Goal: Task Accomplishment & Management: Use online tool/utility

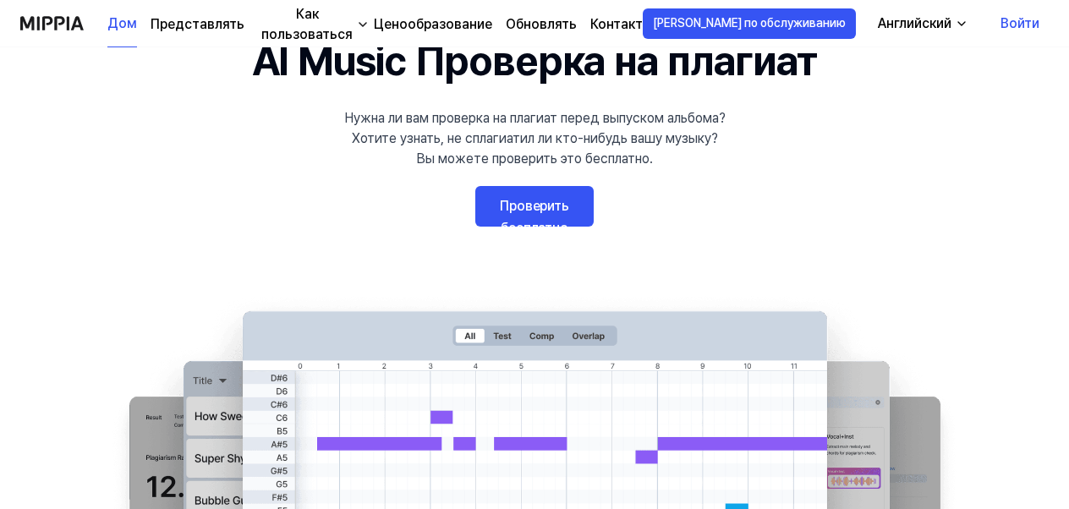
click at [531, 211] on link "Проверить бесплатно" at bounding box center [534, 206] width 118 height 41
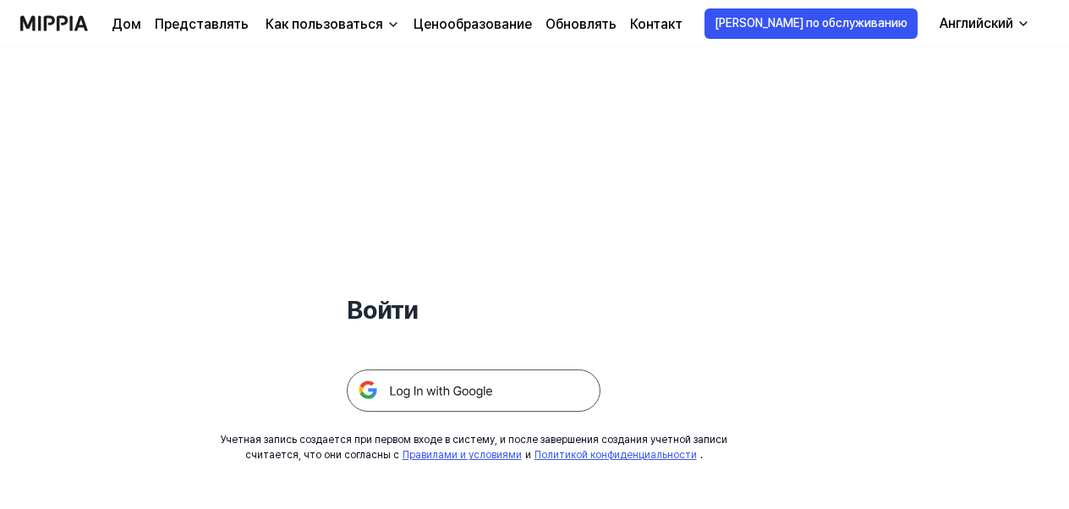
click at [1022, 30] on icon "button" at bounding box center [1024, 24] width 14 height 14
click at [984, 195] on div "Войти Учетная запись создается при первом входе в систему, и после завершения с…" at bounding box center [534, 278] width 1069 height 462
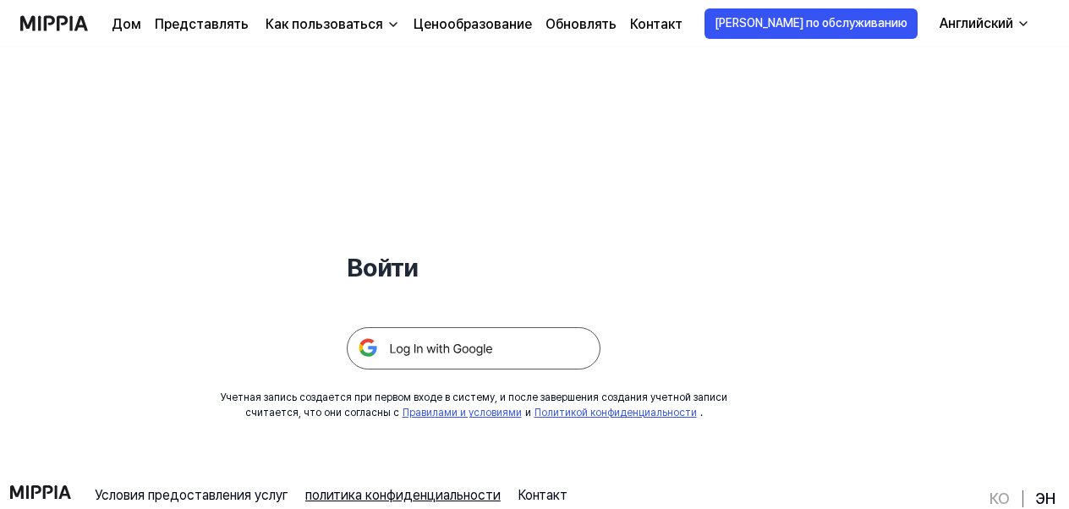
scroll to position [162, 0]
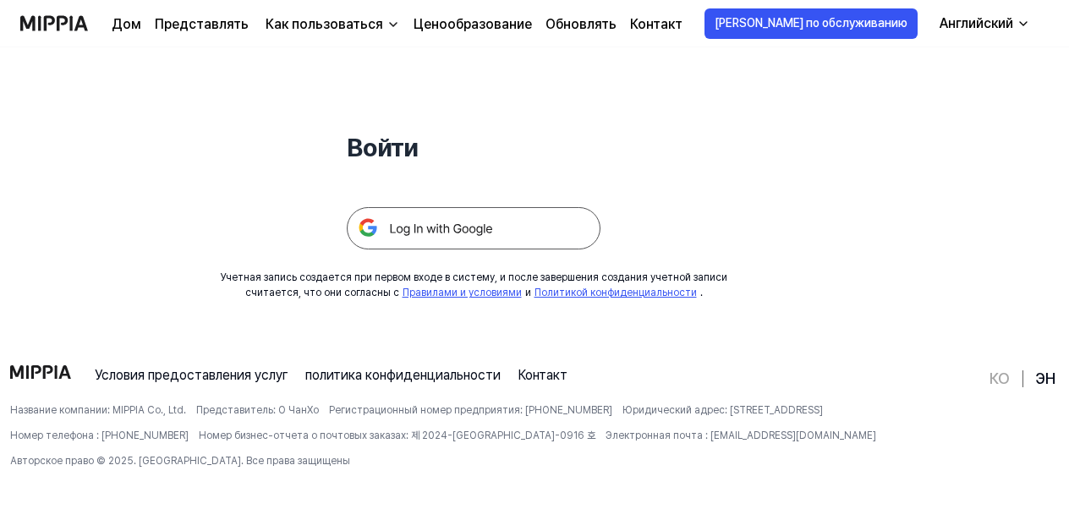
click at [426, 229] on img at bounding box center [474, 228] width 254 height 42
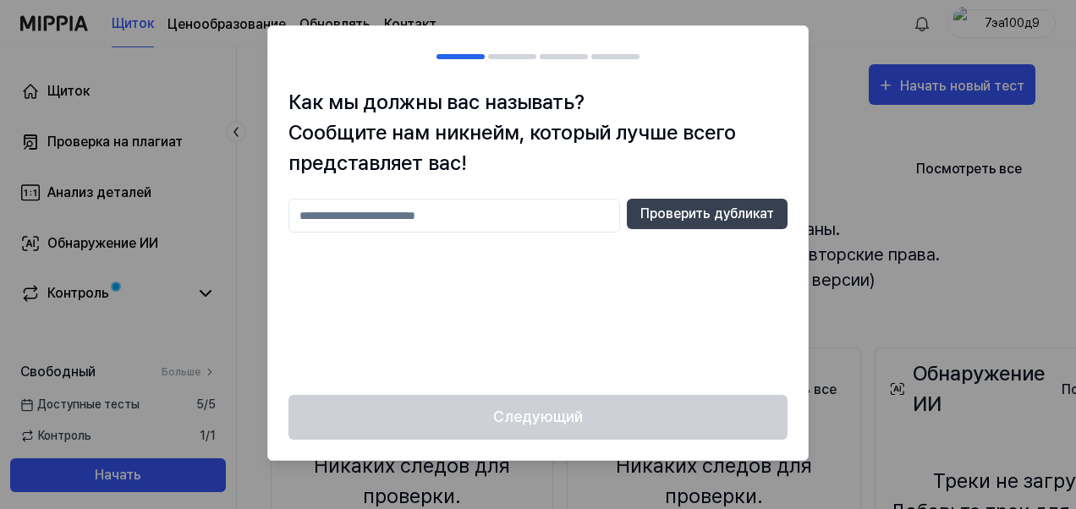
click at [469, 211] on input "text" at bounding box center [454, 216] width 332 height 34
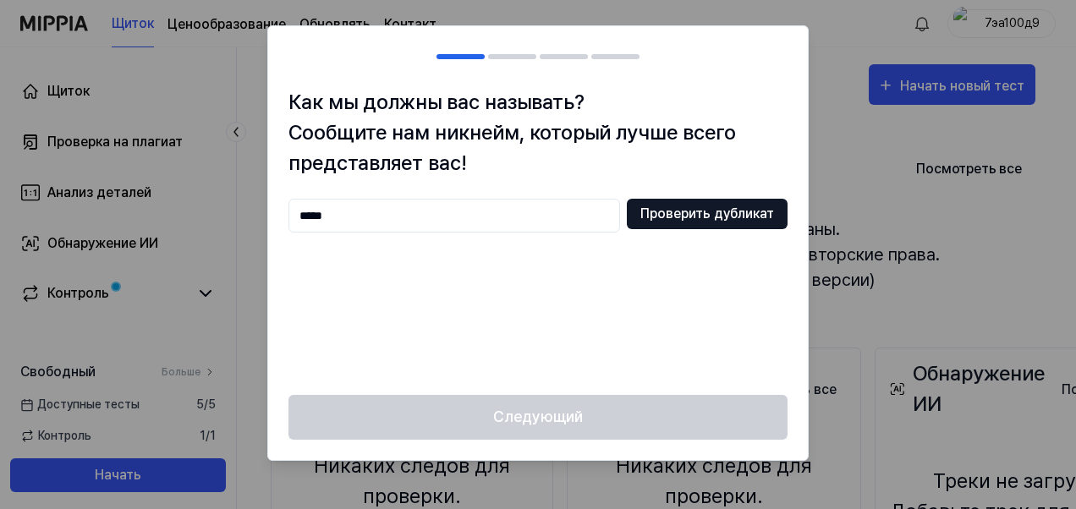
click at [678, 214] on button "Проверить дубликат" at bounding box center [707, 214] width 161 height 30
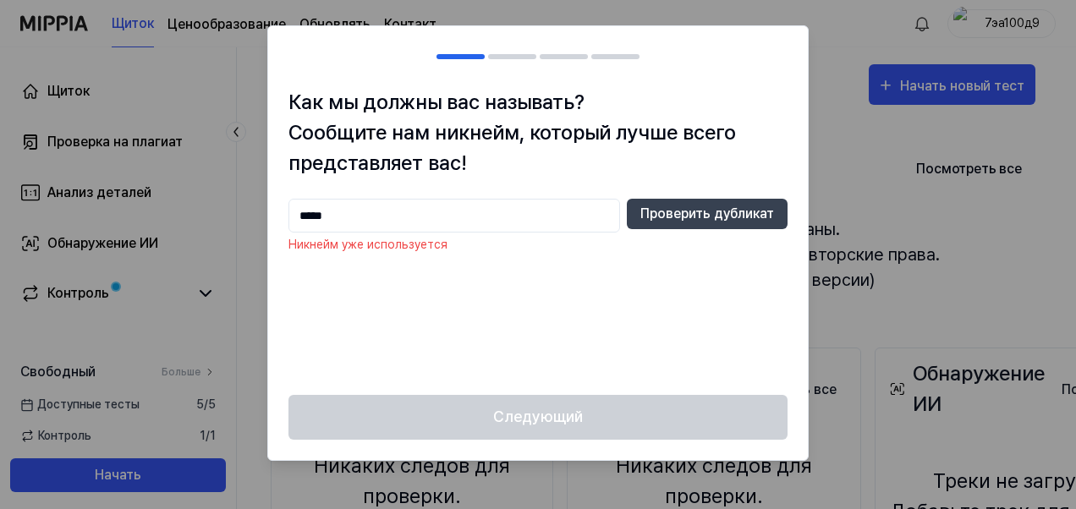
click at [435, 203] on input "*****" at bounding box center [454, 216] width 332 height 34
type input "*"
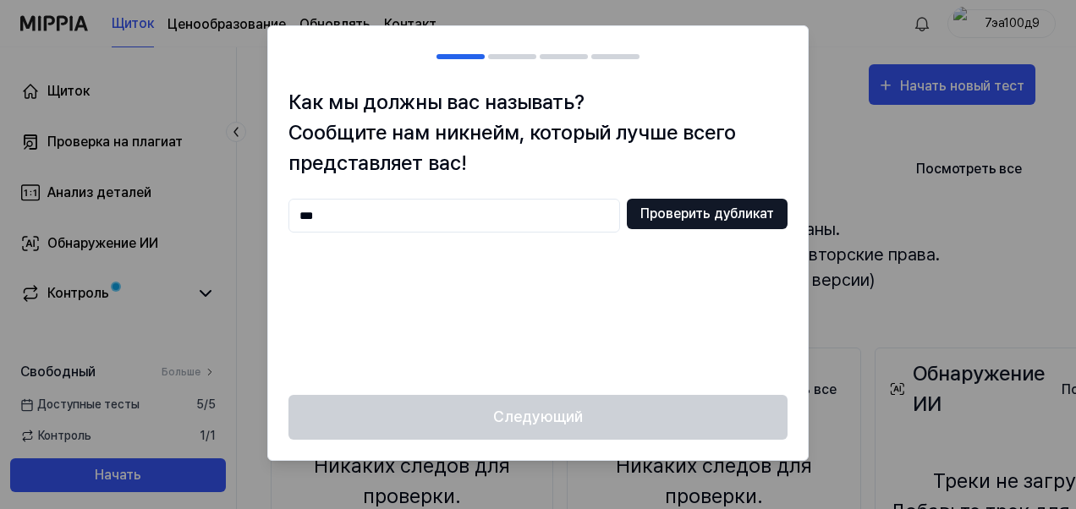
type input "***"
click at [671, 209] on button "Проверить дубликат" at bounding box center [707, 214] width 161 height 30
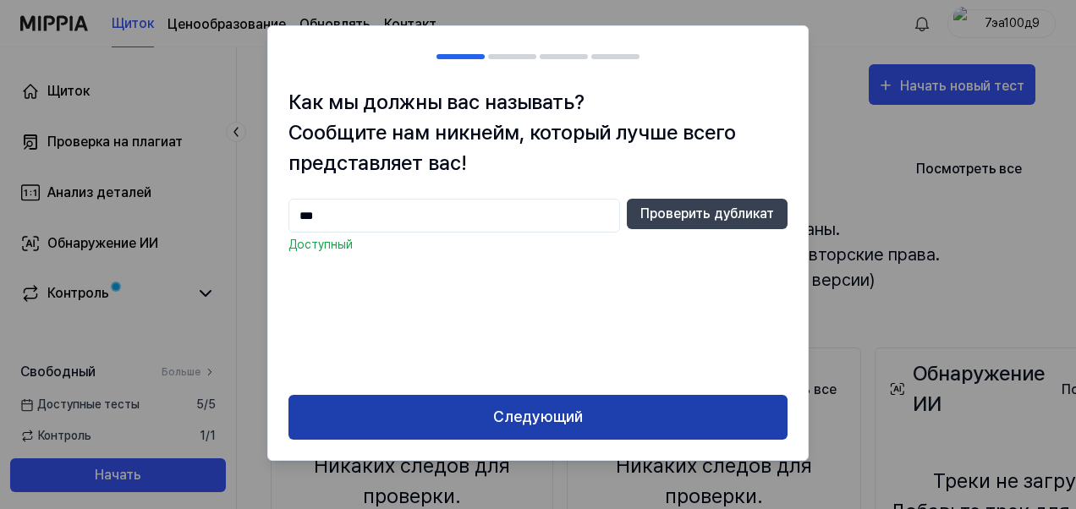
click at [567, 414] on button "Следующий" at bounding box center [537, 417] width 499 height 45
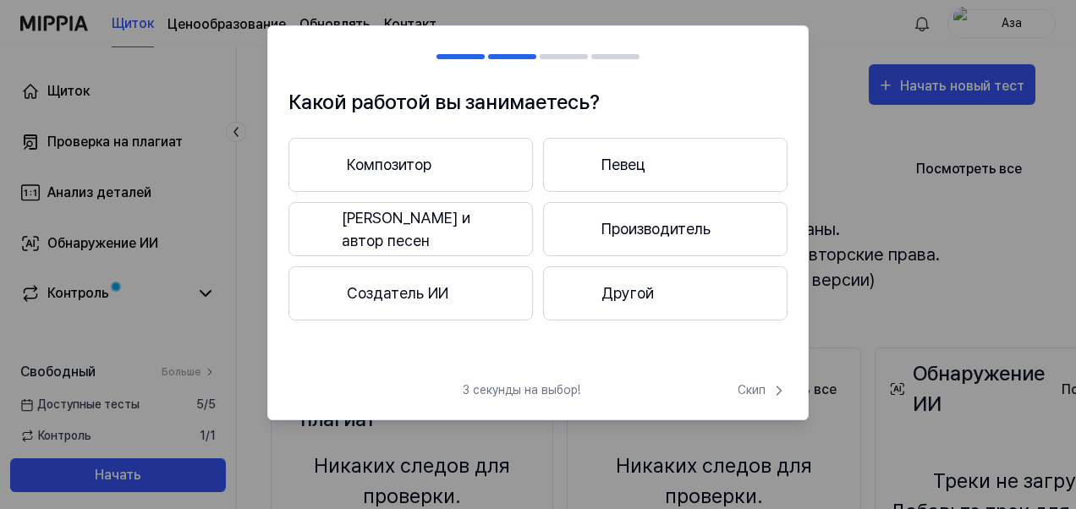
click at [414, 294] on font "Создатель ИИ" at bounding box center [397, 293] width 101 height 23
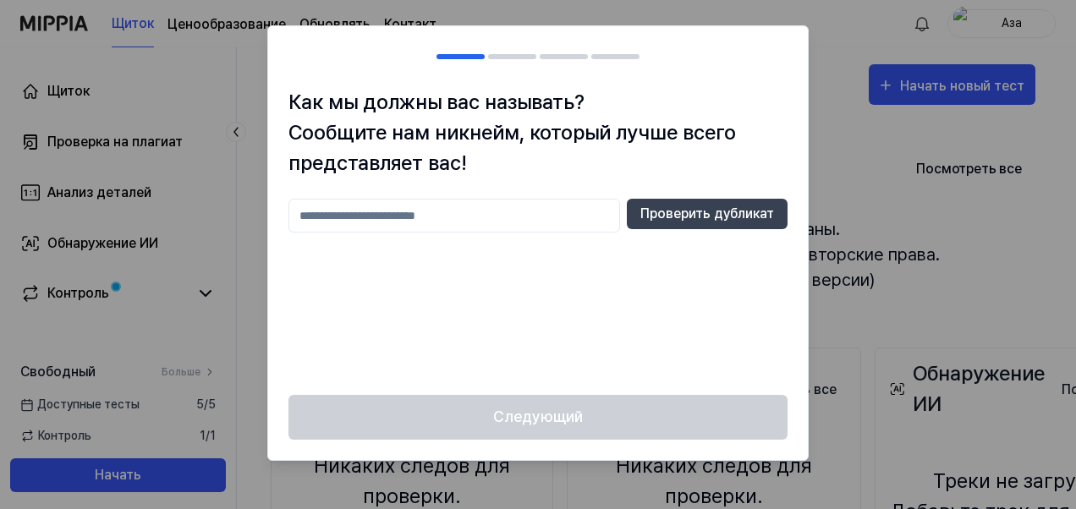
click at [511, 213] on input "text" at bounding box center [454, 216] width 332 height 34
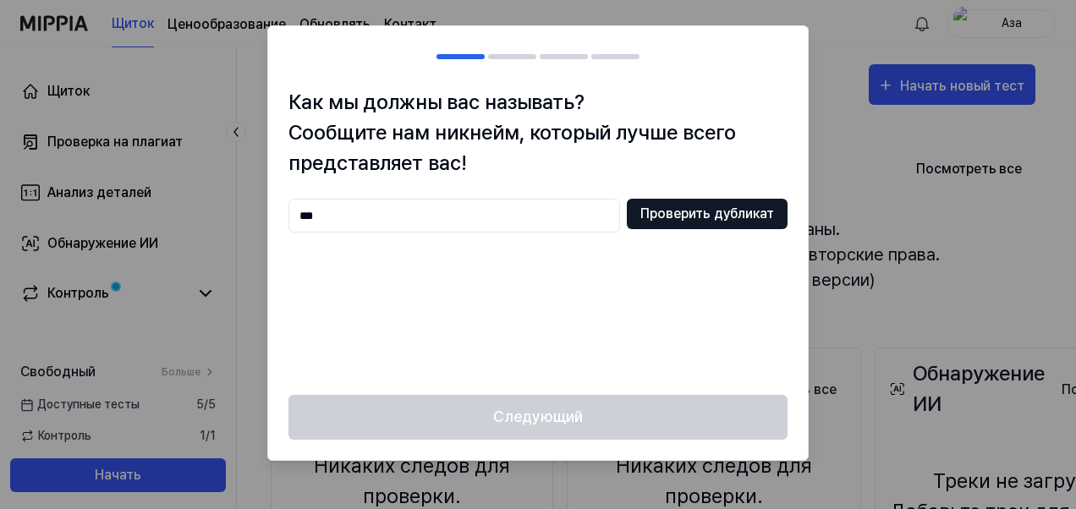
type input "***"
click at [655, 214] on button "Проверить дубликат" at bounding box center [707, 214] width 161 height 30
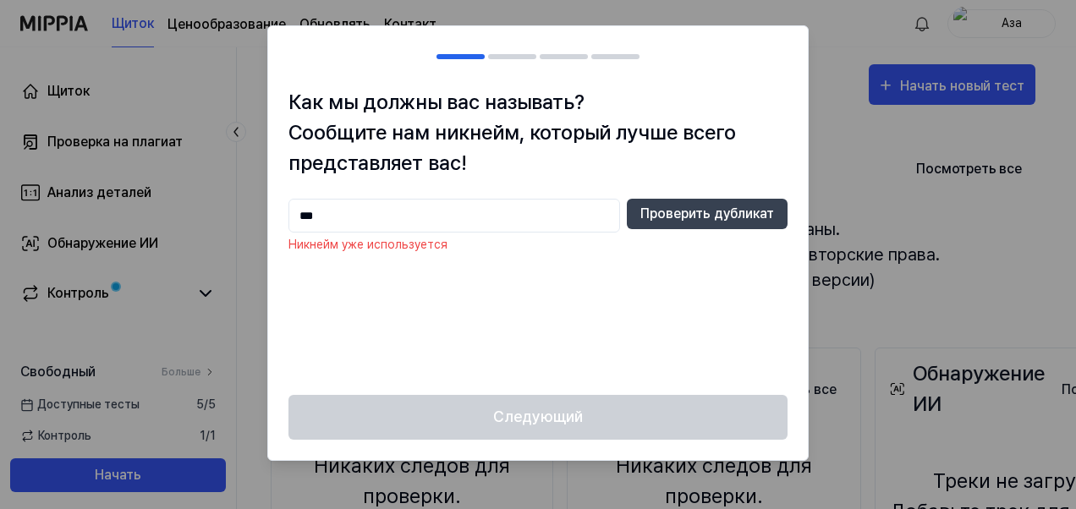
drag, startPoint x: 375, startPoint y: 216, endPoint x: 279, endPoint y: 220, distance: 95.7
click at [279, 220] on div "Как мы должны вас называть? Сообщите нам никнейм, который лучше всего представл…" at bounding box center [538, 241] width 540 height 308
click at [829, 142] on div at bounding box center [538, 254] width 1076 height 509
click at [850, 86] on div at bounding box center [538, 254] width 1076 height 509
click at [378, 222] on input "text" at bounding box center [454, 216] width 332 height 34
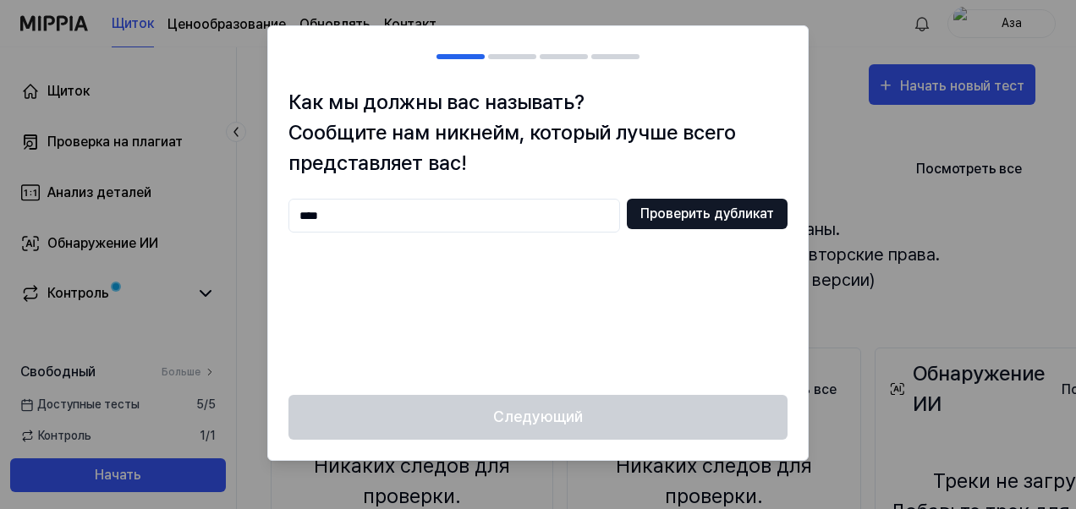
type input "****"
click at [690, 221] on button "Проверить дубликат" at bounding box center [707, 214] width 161 height 30
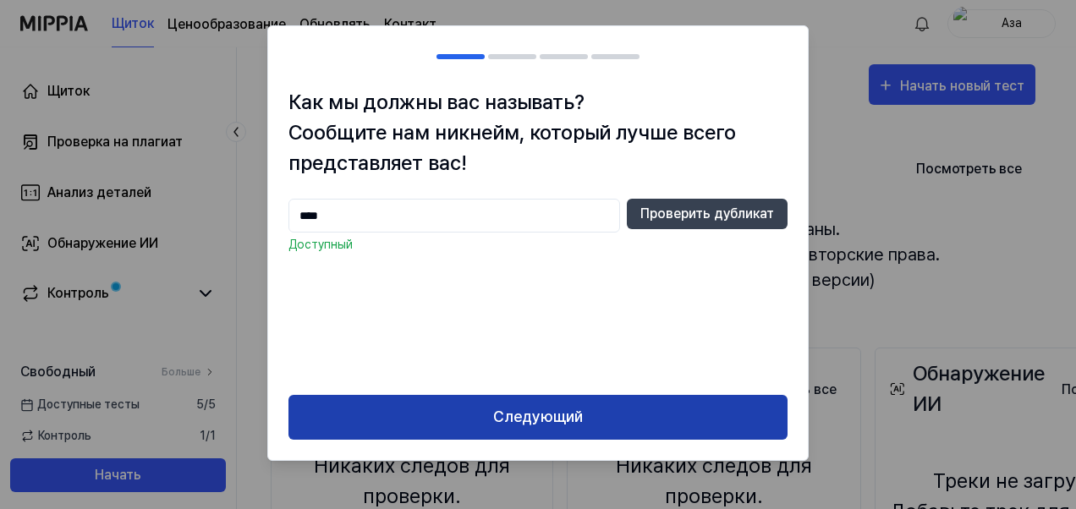
click at [594, 419] on button "Следующий" at bounding box center [537, 417] width 499 height 45
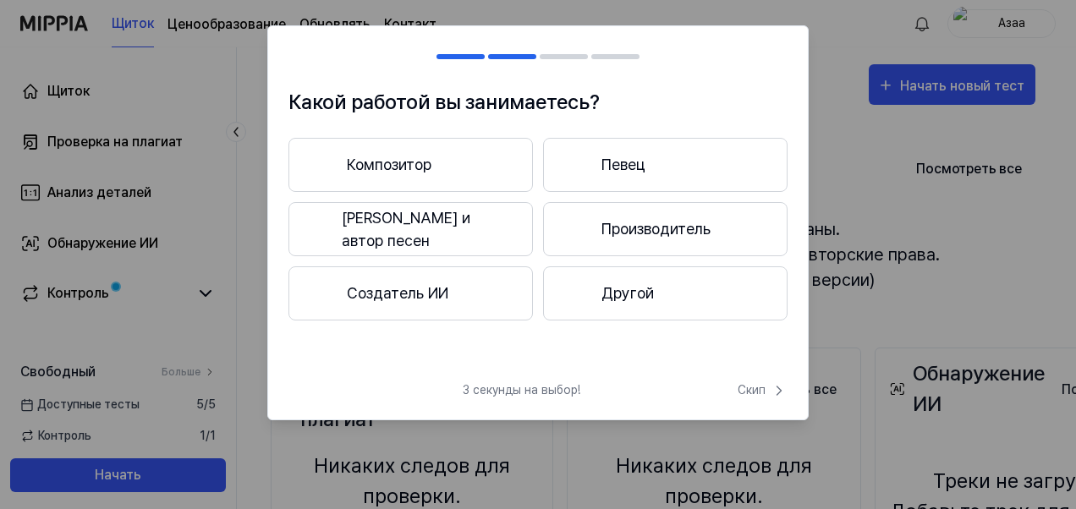
click at [392, 162] on font "Композитор" at bounding box center [389, 164] width 85 height 23
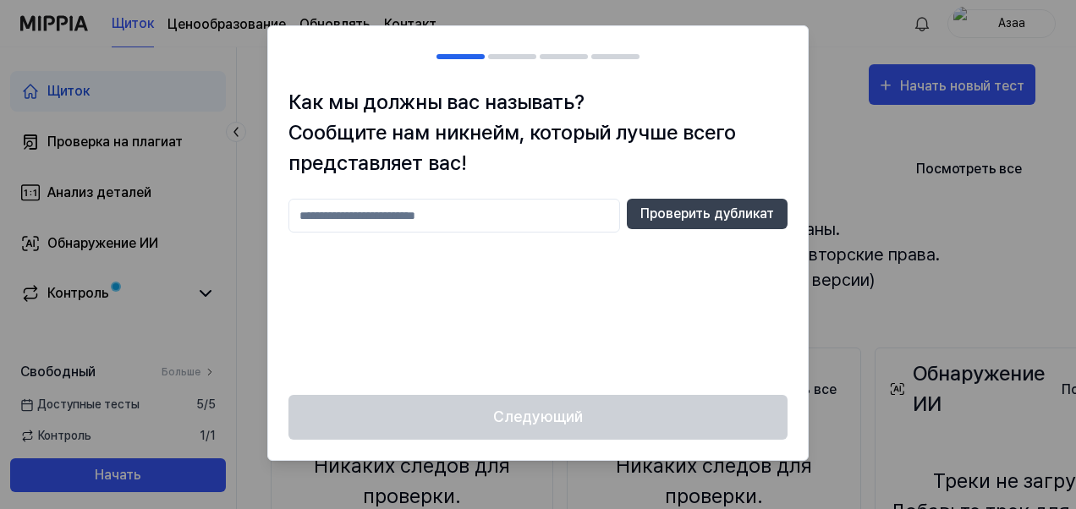
click at [543, 220] on input "text" at bounding box center [454, 216] width 332 height 34
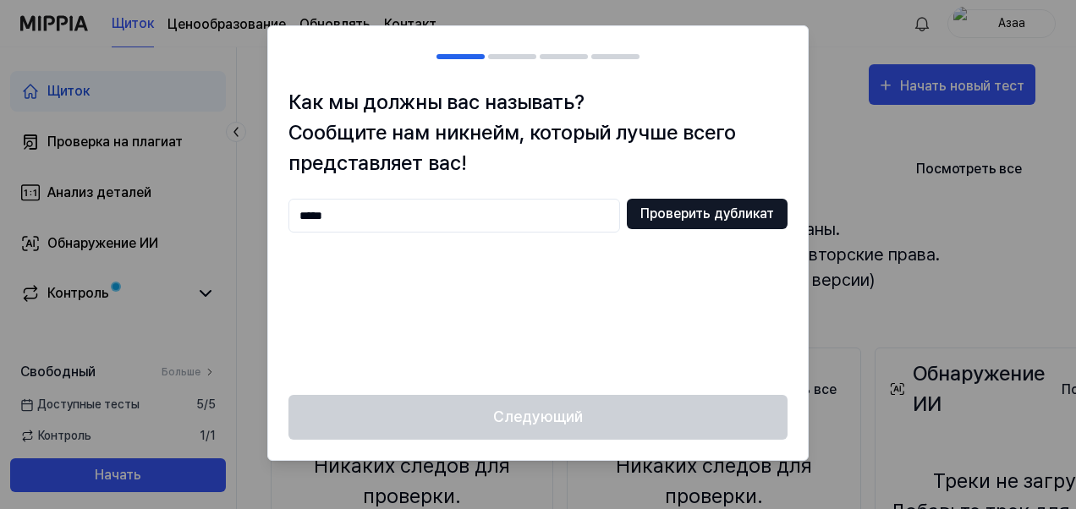
type input "*****"
click at [680, 213] on button "Проверить дубликат" at bounding box center [707, 214] width 161 height 30
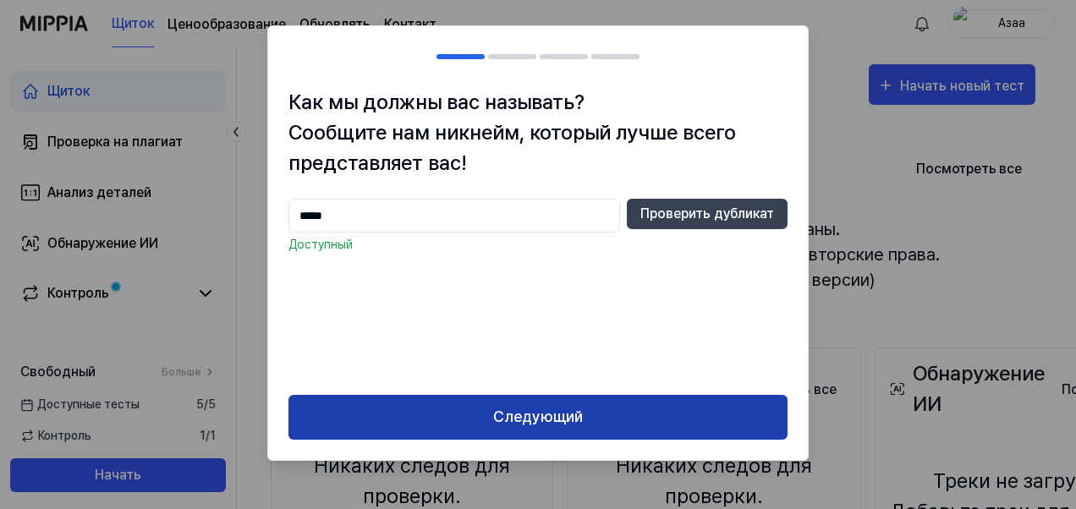
click at [534, 422] on button "Следующий" at bounding box center [537, 417] width 499 height 45
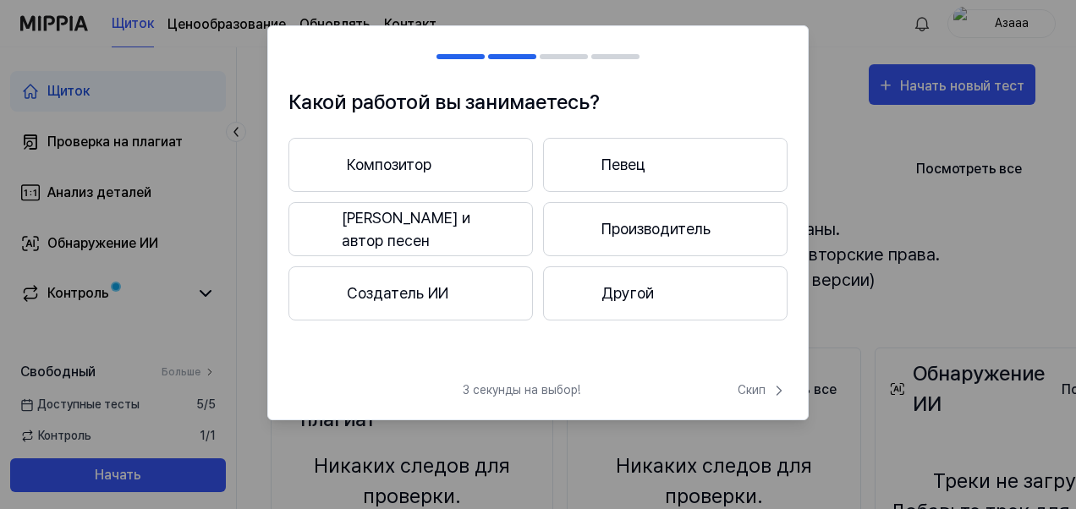
click at [482, 163] on button "Композитор" at bounding box center [410, 165] width 244 height 54
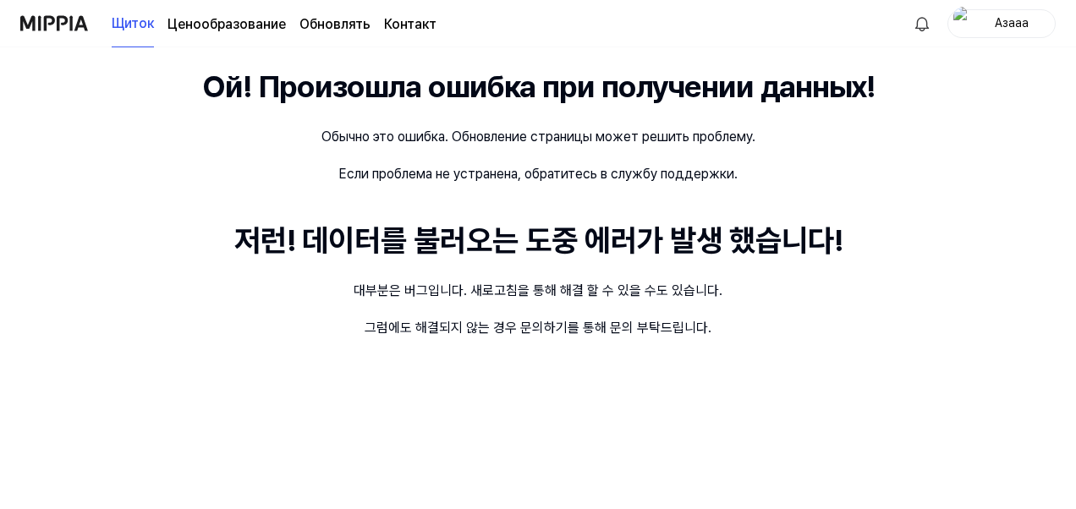
click at [967, 30] on img "button" at bounding box center [963, 24] width 20 height 34
click at [904, 321] on div "Ой! Произошла ошибка при получении данных! Обычно это ошибка. Обновление страни…" at bounding box center [538, 278] width 1076 height 462
click at [225, 31] on page\) "Ценообразование" at bounding box center [226, 24] width 118 height 20
